Goal: Transaction & Acquisition: Purchase product/service

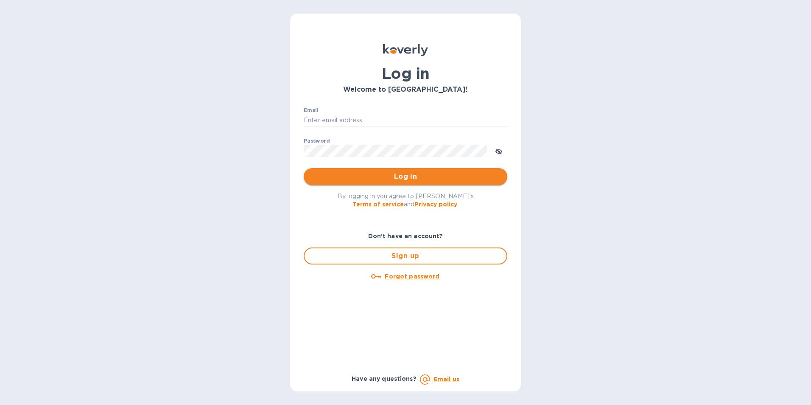
type input "[EMAIL_ADDRESS][DOMAIN_NAME]"
click at [394, 174] on span "Log in" at bounding box center [405, 176] width 190 height 10
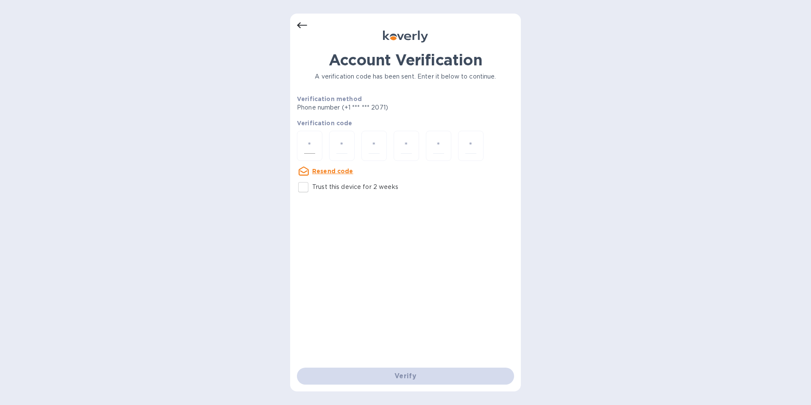
click at [315, 147] on input "number" at bounding box center [309, 146] width 11 height 16
type input "1"
type input "2"
type input "8"
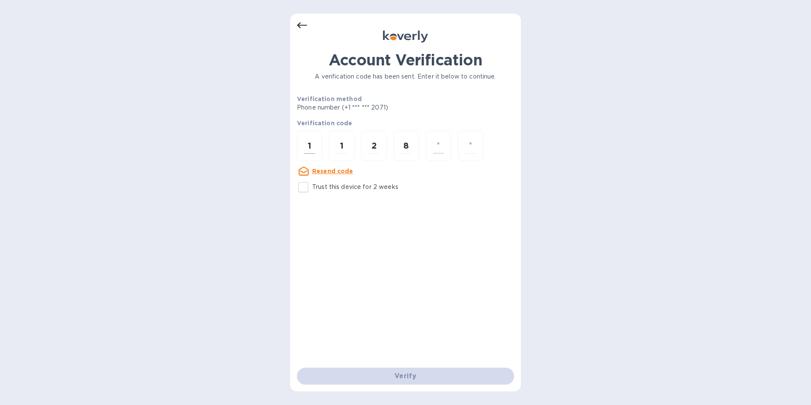
type input "9"
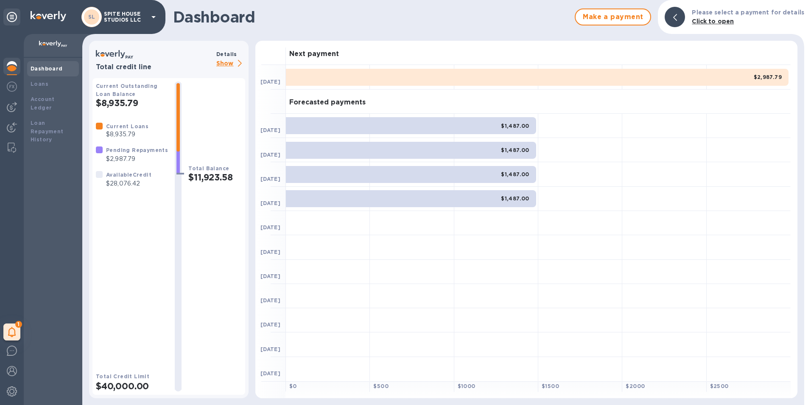
click at [97, 148] on div at bounding box center [99, 149] width 7 height 7
click at [334, 77] on div "$2,987.79" at bounding box center [537, 77] width 502 height 17
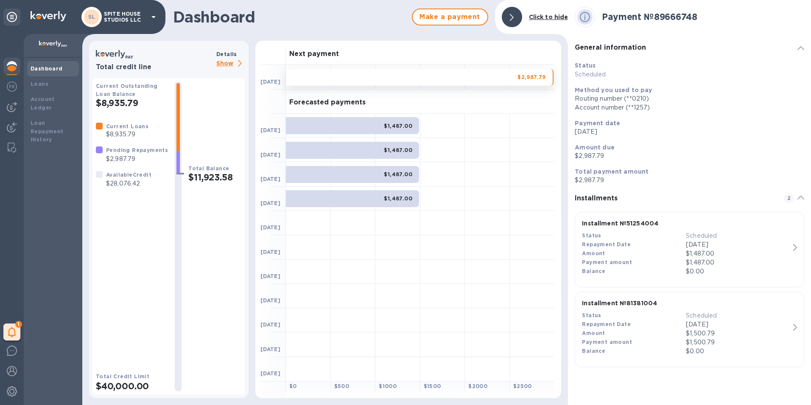
click at [549, 17] on b "Click to hide" at bounding box center [548, 17] width 39 height 7
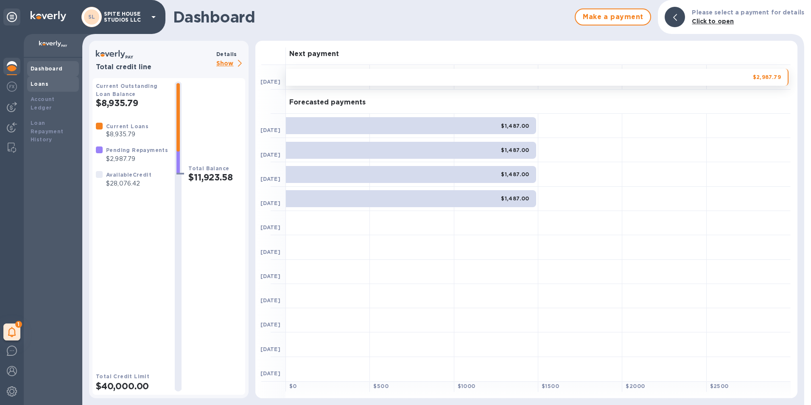
click at [48, 80] on div "Loans" at bounding box center [53, 84] width 45 height 8
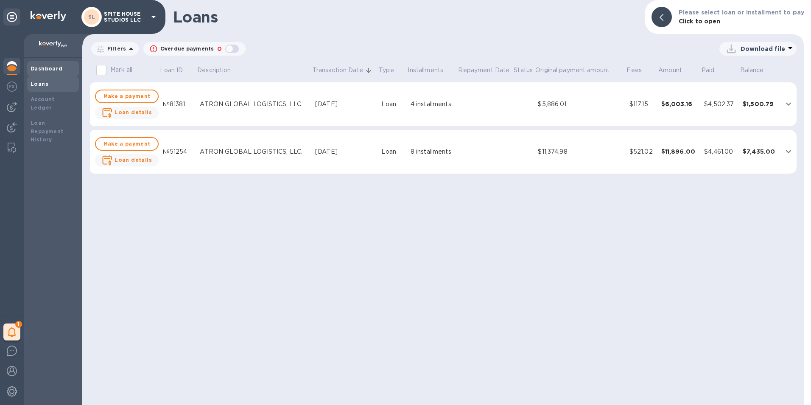
click at [40, 66] on b "Dashboard" at bounding box center [47, 68] width 32 height 6
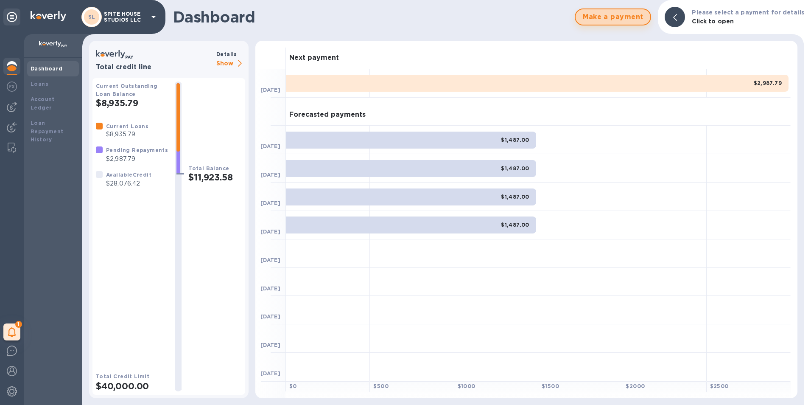
click at [631, 17] on span "Make a payment" at bounding box center [612, 17] width 61 height 10
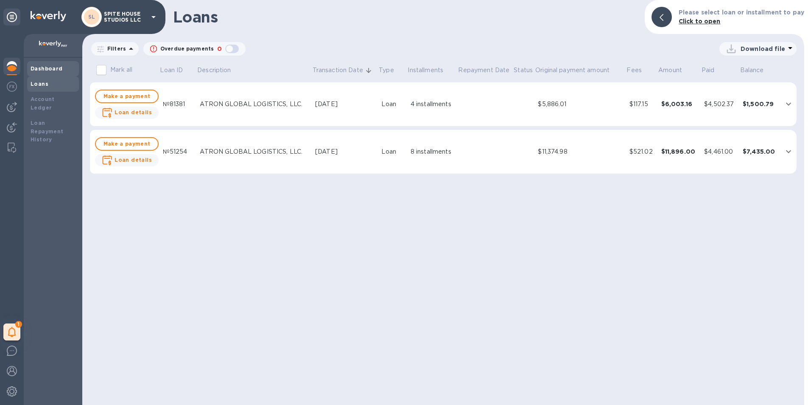
click at [43, 73] on div "Dashboard" at bounding box center [53, 68] width 45 height 8
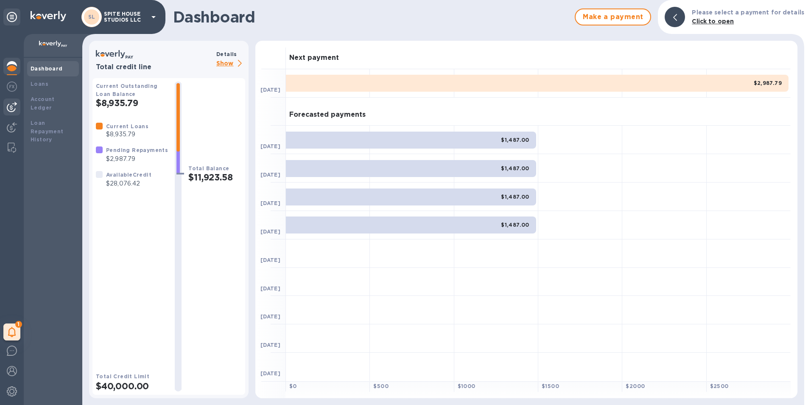
click at [9, 105] on img at bounding box center [12, 107] width 10 height 10
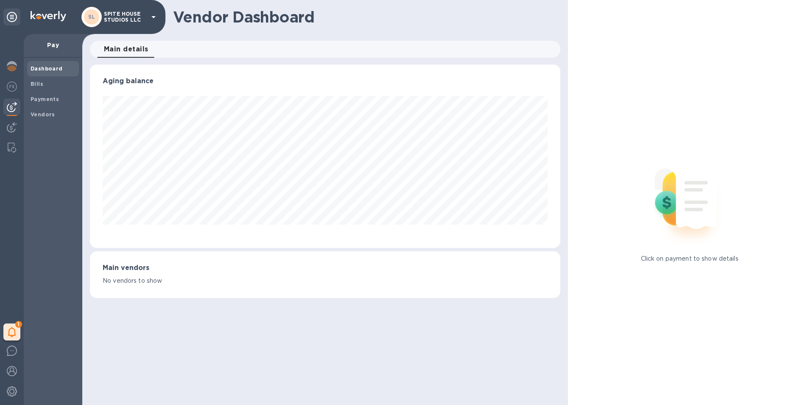
scroll to position [183, 471]
click at [57, 109] on div "Vendors" at bounding box center [53, 114] width 52 height 15
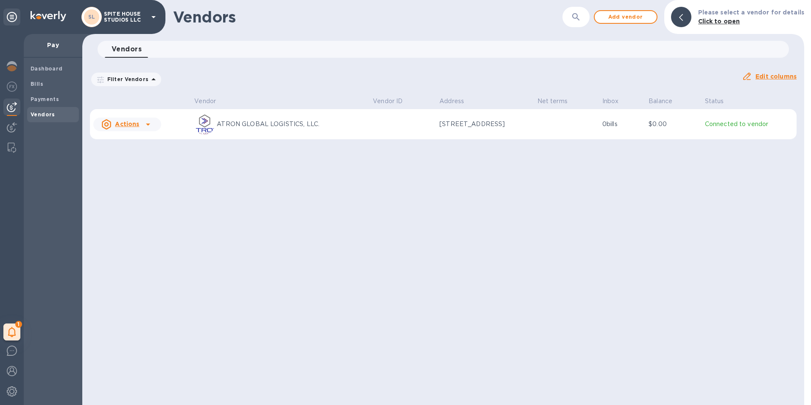
click at [143, 123] on icon at bounding box center [148, 124] width 10 height 10
click at [147, 158] on b "Add new bill" at bounding box center [136, 158] width 39 height 7
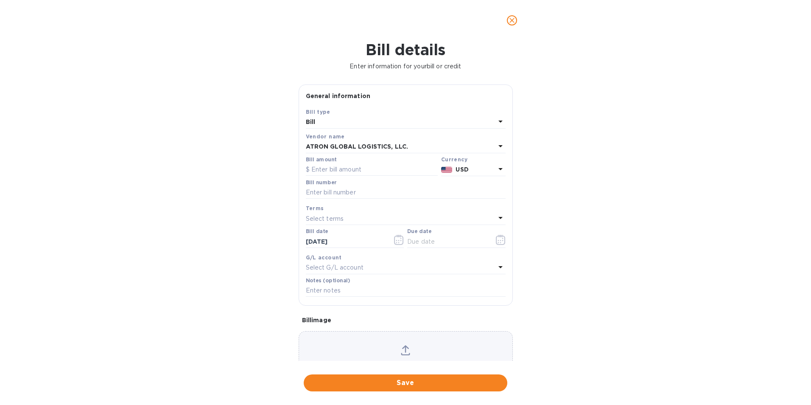
click at [333, 153] on div "Vendor name ATRON GLOBAL LOGISTICS, LLC." at bounding box center [406, 142] width 200 height 21
click at [334, 168] on input "text" at bounding box center [372, 169] width 132 height 13
paste input "5,315.98"
type input "5,315.98"
click at [356, 190] on input "text" at bounding box center [406, 192] width 200 height 13
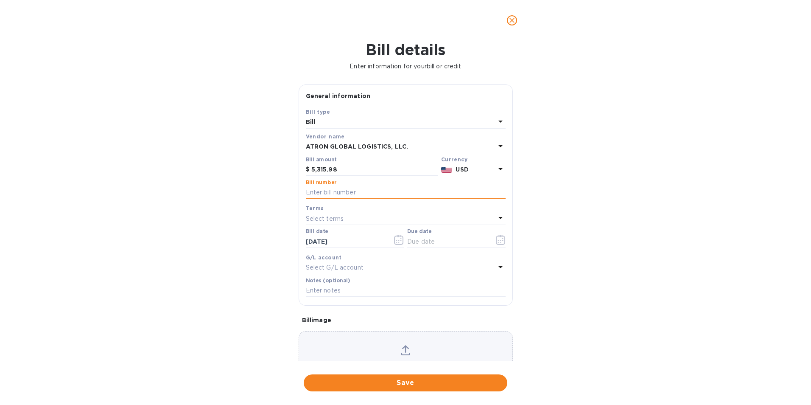
paste input "S00002595"
type input "S00002595"
click at [346, 216] on div "Select terms" at bounding box center [401, 218] width 190 height 12
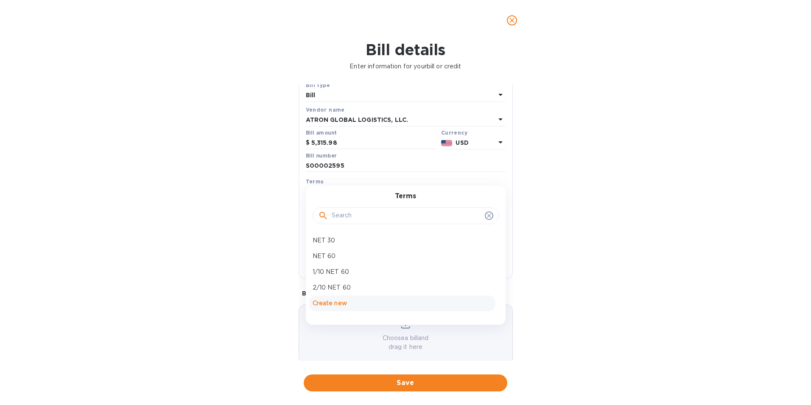
scroll to position [42, 0]
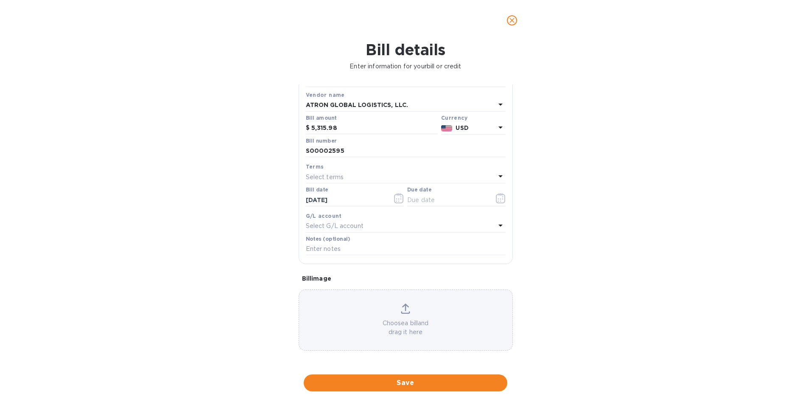
click at [406, 165] on div "Terms" at bounding box center [406, 166] width 200 height 9
click at [452, 197] on input "text" at bounding box center [447, 199] width 80 height 13
paste input "text"
click at [497, 198] on icon "button" at bounding box center [501, 198] width 10 height 10
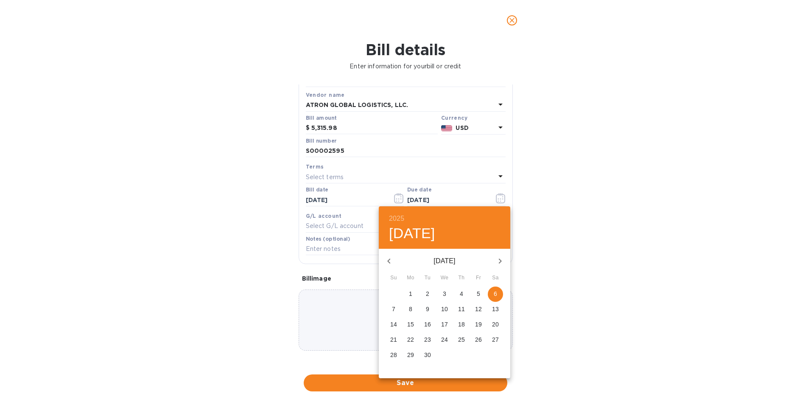
click at [390, 259] on icon "button" at bounding box center [388, 260] width 3 height 5
click at [448, 353] on p "27" at bounding box center [444, 354] width 7 height 8
type input "[DATE]"
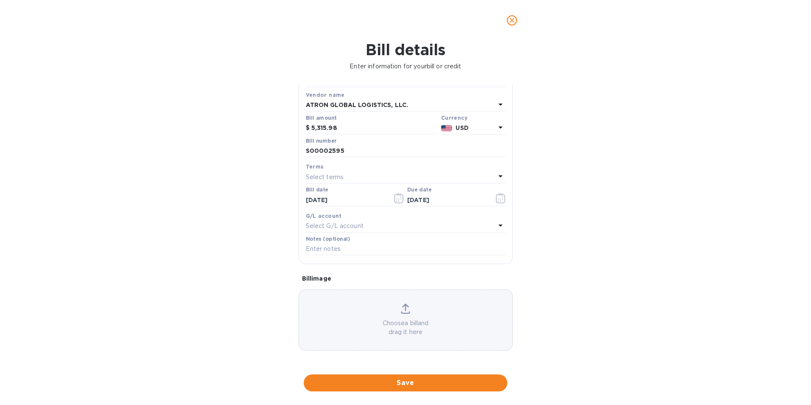
click at [364, 221] on div "Select G/L account" at bounding box center [401, 226] width 190 height 12
click at [366, 273] on p "No options" at bounding box center [402, 270] width 166 height 9
click at [360, 270] on p "No options" at bounding box center [402, 270] width 166 height 9
click at [524, 254] on div "Bill details Enter information for your bill or credit General information Save…" at bounding box center [405, 223] width 811 height 364
click at [412, 378] on span "Save" at bounding box center [405, 382] width 190 height 10
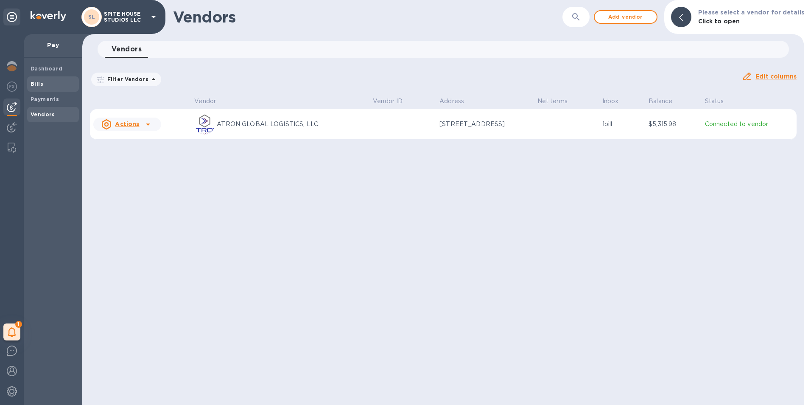
click at [53, 83] on span "Bills" at bounding box center [53, 84] width 45 height 8
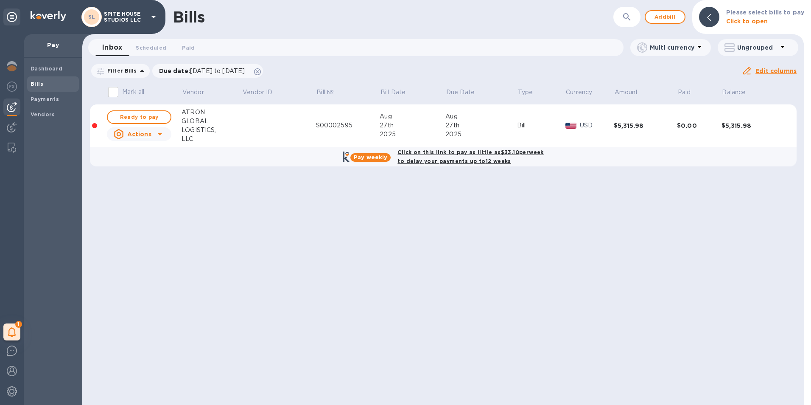
click at [444, 151] on b "Click on this link to pay as little as $33.10 per week to delay your payments u…" at bounding box center [470, 156] width 146 height 15
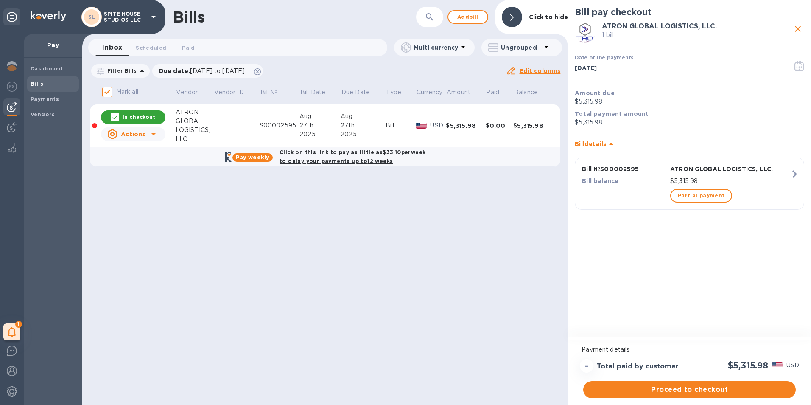
click at [254, 155] on b "Pay weekly" at bounding box center [252, 157] width 33 height 6
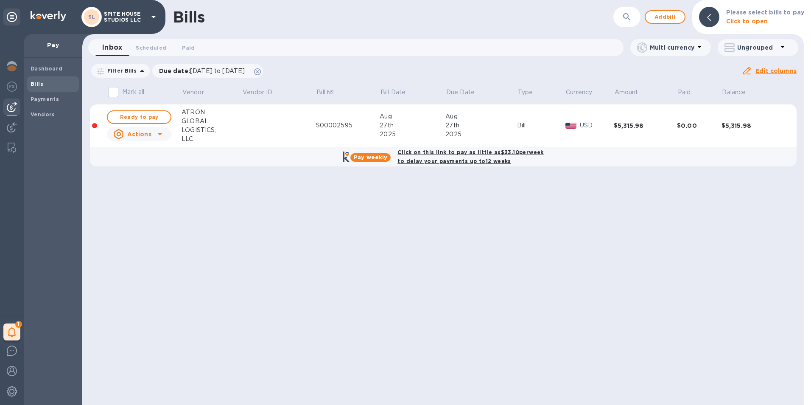
checkbox input "true"
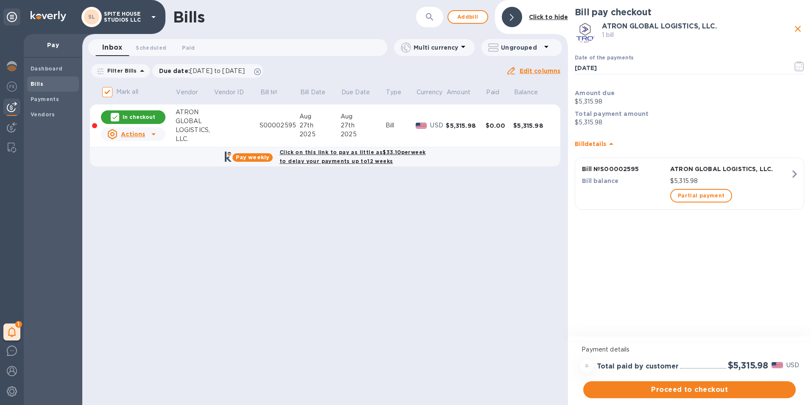
click at [795, 178] on icon "button" at bounding box center [794, 173] width 15 height 15
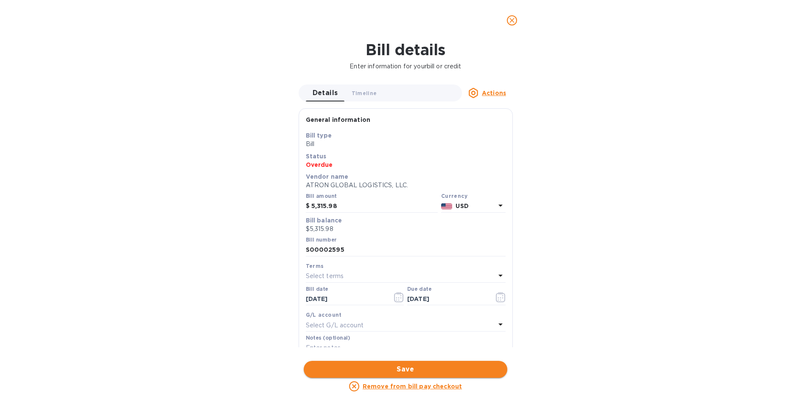
click at [468, 370] on span "Save" at bounding box center [405, 369] width 190 height 10
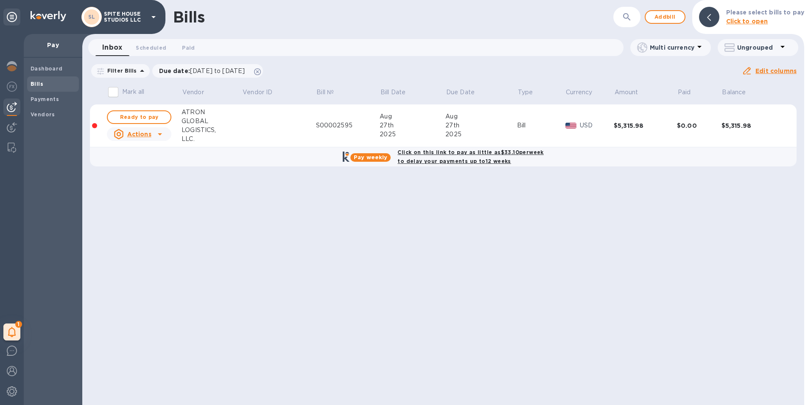
click at [342, 122] on div "S00002595" at bounding box center [348, 125] width 64 height 9
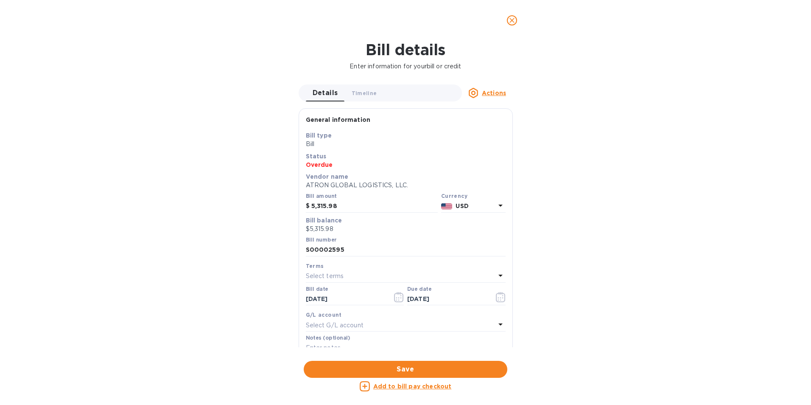
click at [167, 235] on div "Bill details Enter information for your bill or credit Details 0 Timeline 0 Act…" at bounding box center [405, 223] width 811 height 364
drag, startPoint x: 502, startPoint y: 16, endPoint x: 511, endPoint y: 19, distance: 9.5
click at [504, 16] on button "close" at bounding box center [512, 20] width 20 height 20
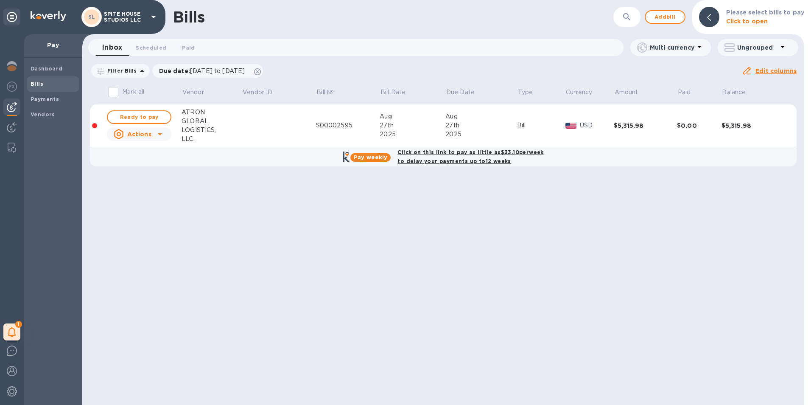
click at [424, 148] on div "Click on this link to pay as little as $33.10 per week to delay your payments u…" at bounding box center [470, 156] width 149 height 21
checkbox input "true"
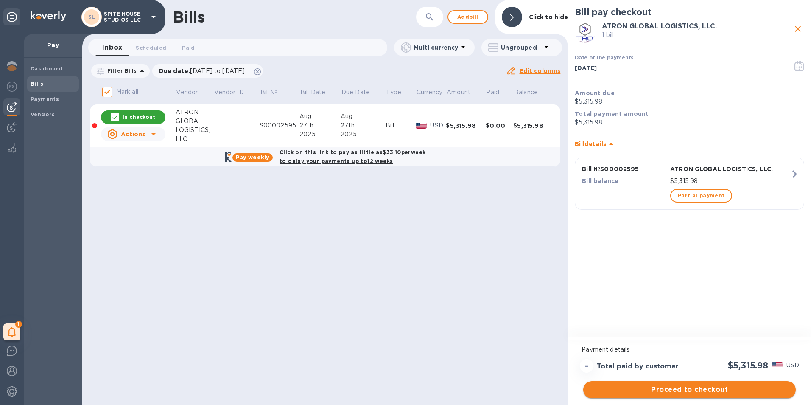
click at [711, 389] on span "Proceed to checkout" at bounding box center [689, 389] width 199 height 10
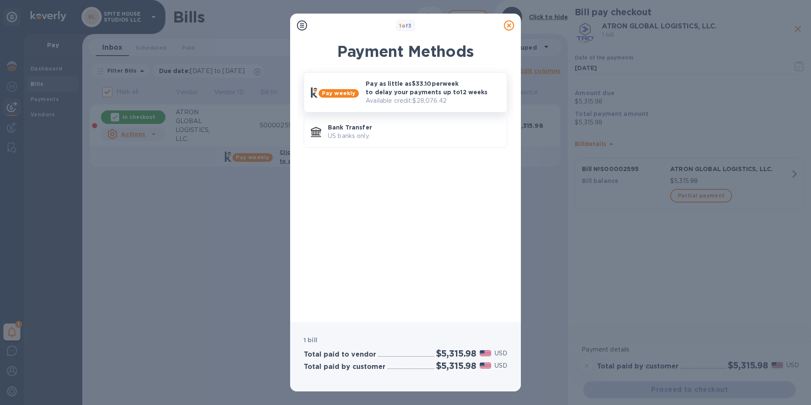
click at [428, 108] on div "Pay as little as $33.10 per week to delay your payments up to 12 weeks Availabl…" at bounding box center [432, 92] width 141 height 33
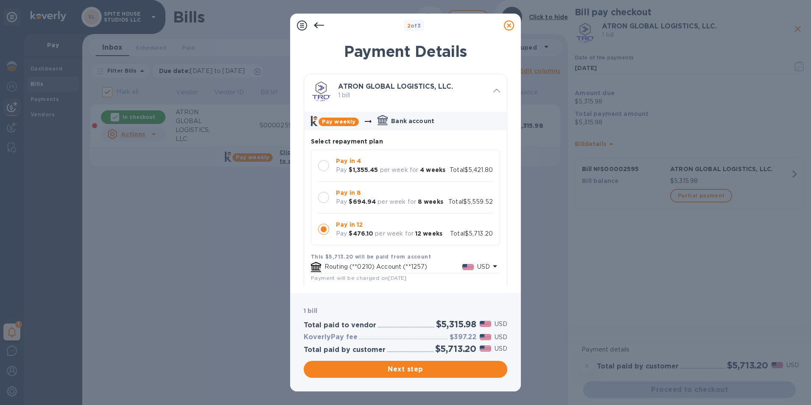
click at [396, 168] on p "per week for" at bounding box center [399, 169] width 39 height 9
click at [392, 179] on div "Pay in 4 Pay $1,355.45 per week for 4 weeks Total $5,421.80" at bounding box center [405, 165] width 189 height 32
click at [391, 193] on p "Pay in 8" at bounding box center [389, 192] width 107 height 9
click at [418, 167] on div "Pay $1,355.45 per week for 4 weeks" at bounding box center [390, 169] width 109 height 9
click at [414, 196] on p "Pay in 8" at bounding box center [389, 192] width 107 height 9
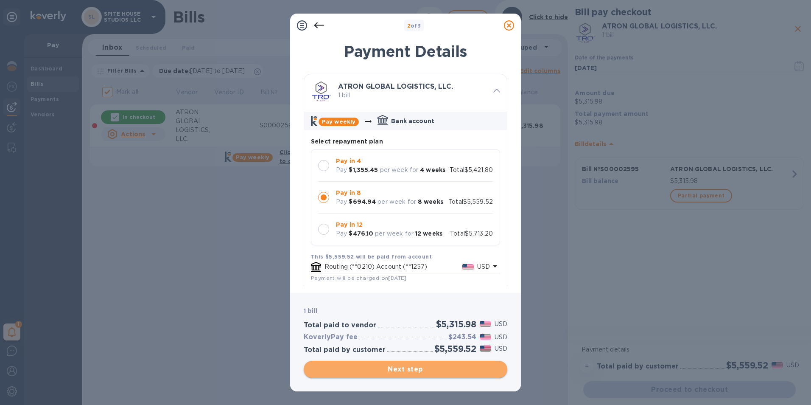
click at [462, 361] on button "Next step" at bounding box center [406, 368] width 204 height 17
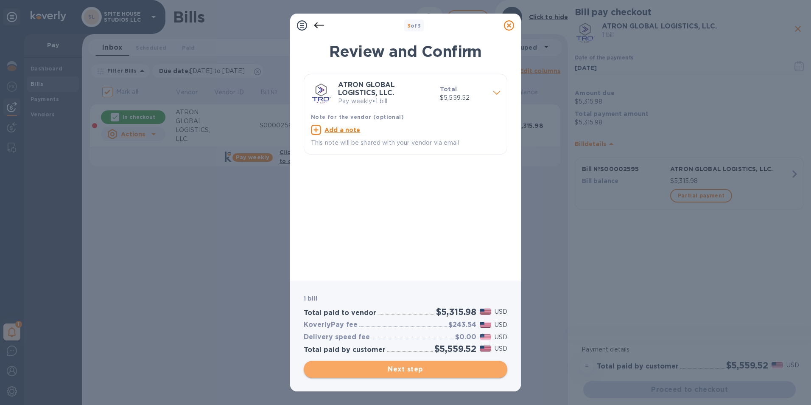
click at [460, 365] on span "Next step" at bounding box center [405, 369] width 190 height 10
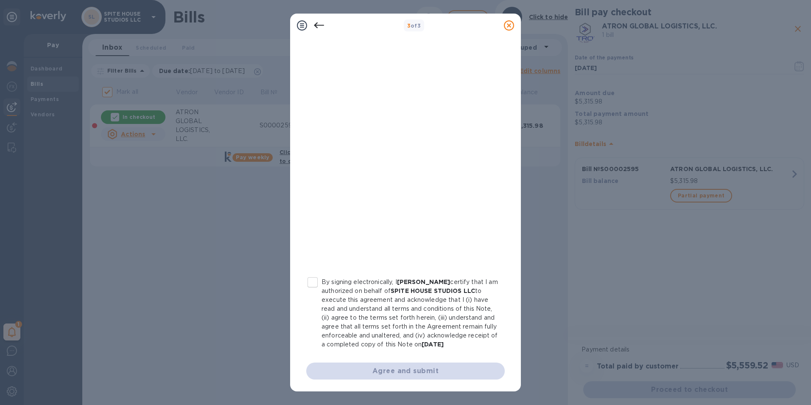
scroll to position [78, 0]
click at [311, 274] on input "By signing electronically, I [PERSON_NAME] certify that I am authorized on beha…" at bounding box center [313, 282] width 18 height 18
checkbox input "true"
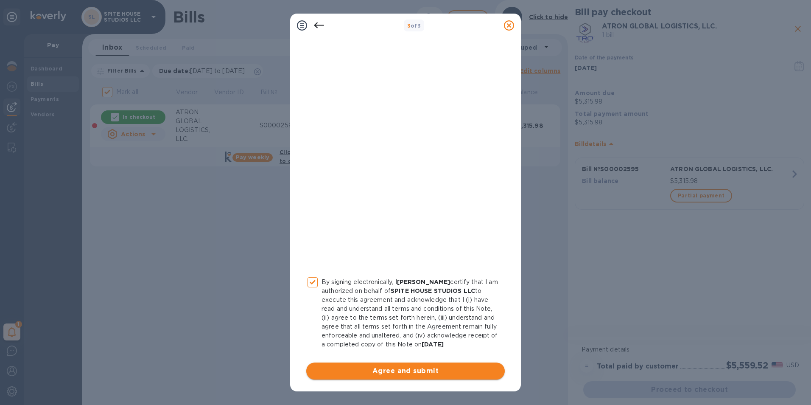
click at [368, 375] on span "Agree and submit" at bounding box center [405, 371] width 185 height 10
